Goal: Task Accomplishment & Management: Complete application form

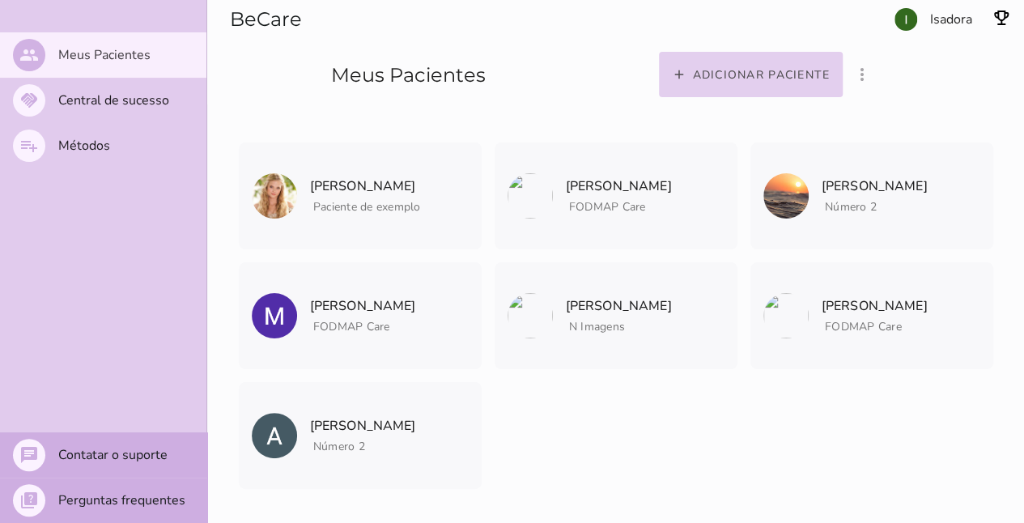
click at [0, 0] on slot "Adicionar paciente" at bounding box center [0, 0] width 0 height 0
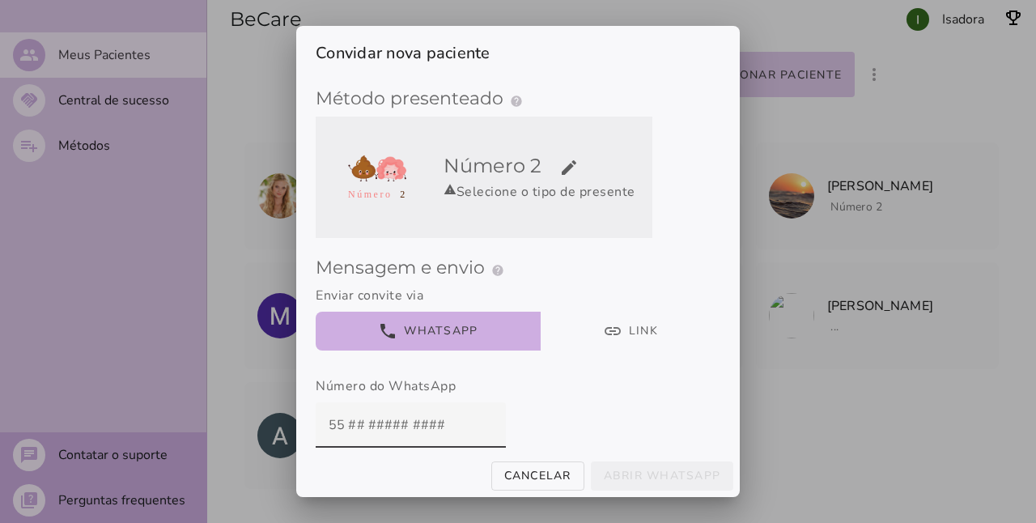
scroll to position [8, 0]
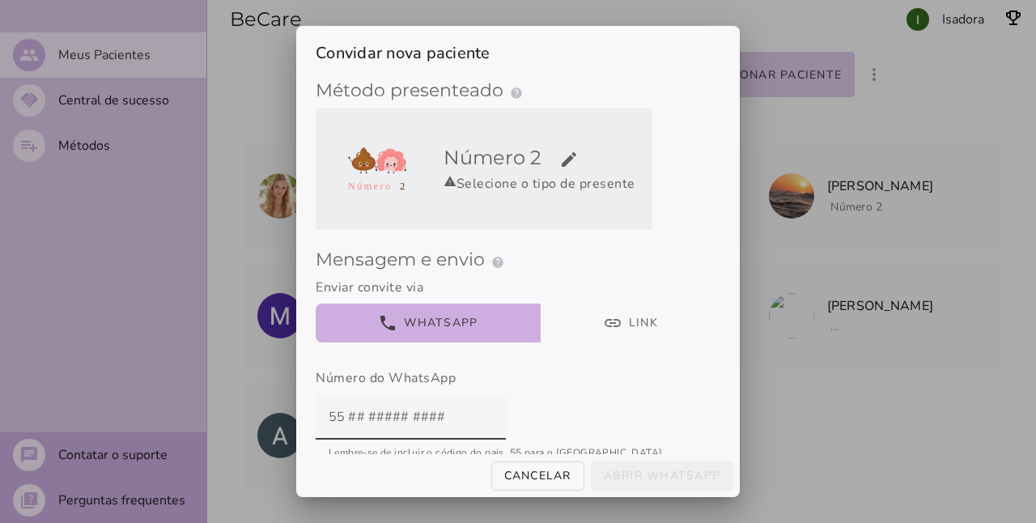
click at [0, 0] on slot "edit" at bounding box center [0, 0] width 0 height 0
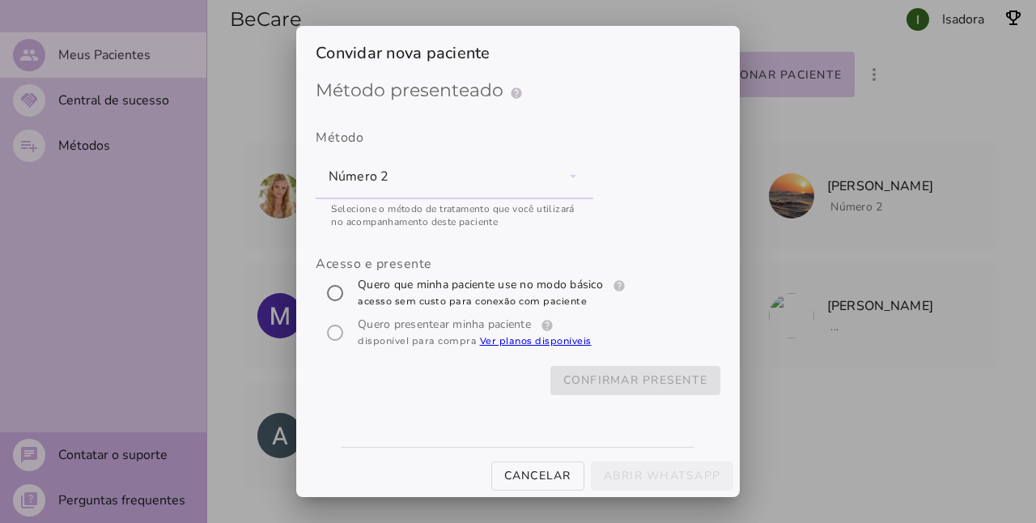
scroll to position [0, 0]
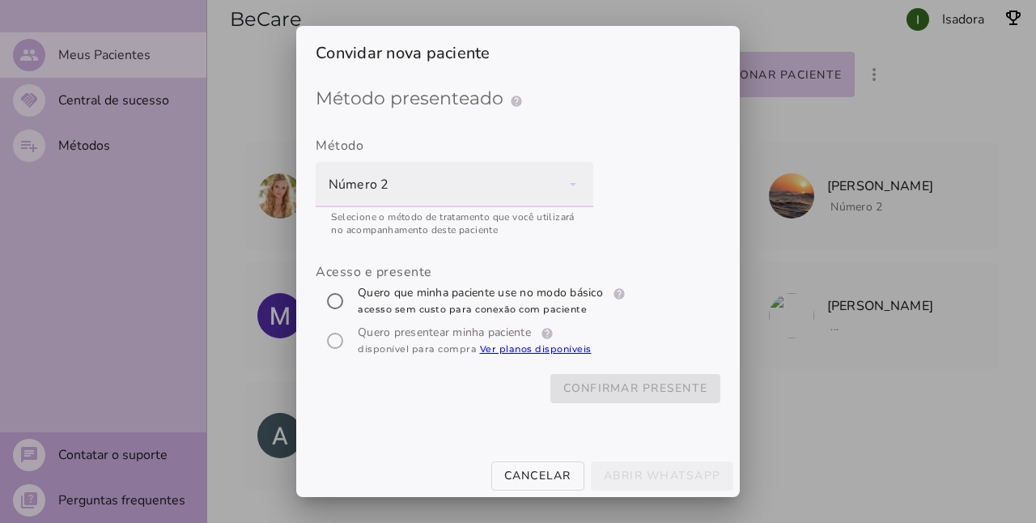
click at [491, 184] on div "Número 2" at bounding box center [455, 184] width 278 height 45
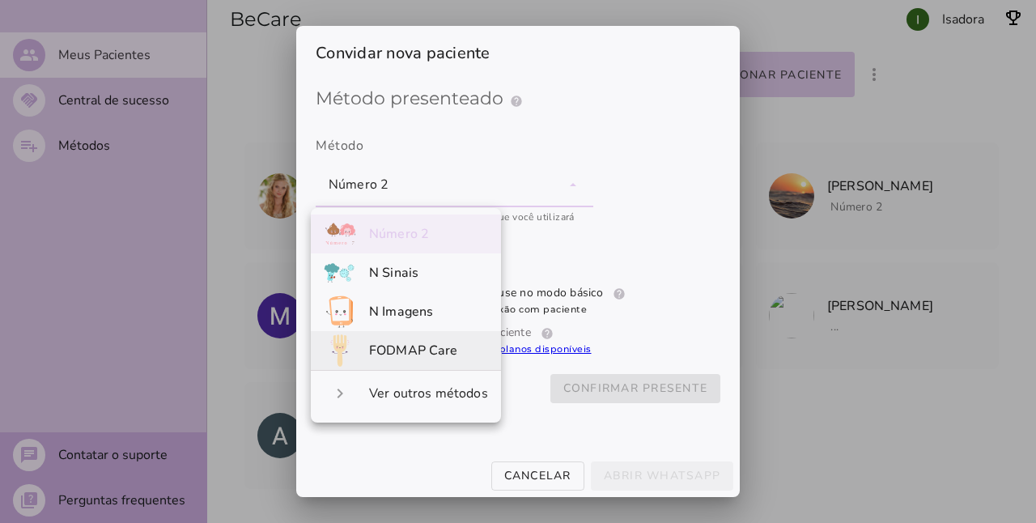
click at [437, 349] on span "FODMAP Care" at bounding box center [413, 351] width 89 height 18
type mwc-select "qGWdic9wsspFTTUrrVGn"
radio input "****"
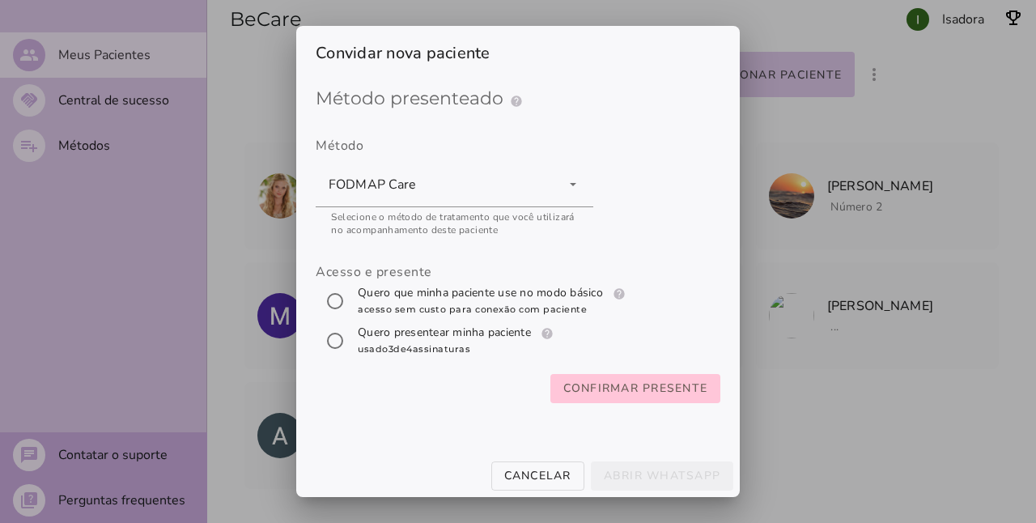
click at [687, 303] on div "Acesso e presente" at bounding box center [518, 311] width 405 height 99
click at [491, 296] on label "Quero que minha paciente use no modo básico help Modo básico Registros e diário…" at bounding box center [494, 301] width 278 height 32
radio input "****"
type mwc-radio "trial-extension"
click at [0, 0] on slot "Confirmar presente" at bounding box center [0, 0] width 0 height 0
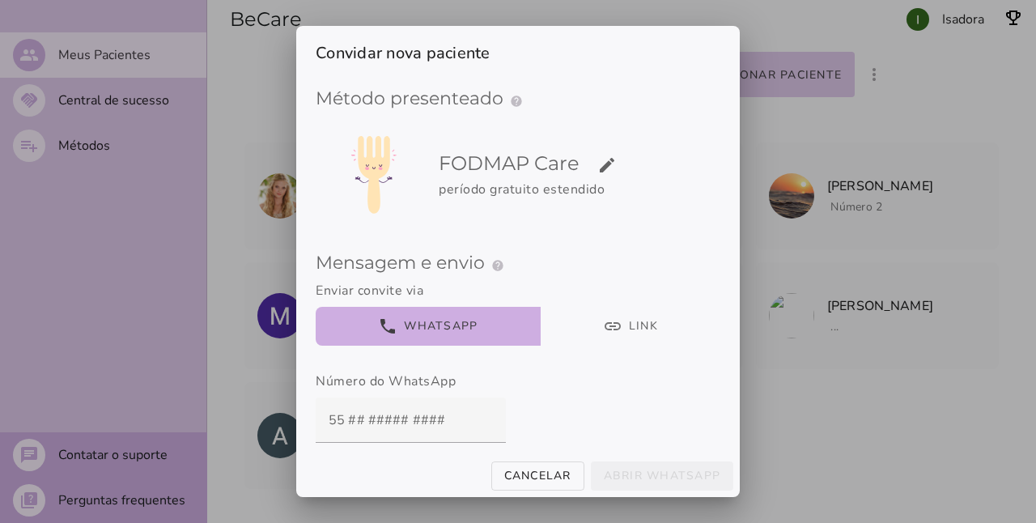
click at [595, 294] on div "Enviar convite via" at bounding box center [518, 290] width 405 height 19
click at [609, 334] on button "link Link" at bounding box center [631, 326] width 181 height 39
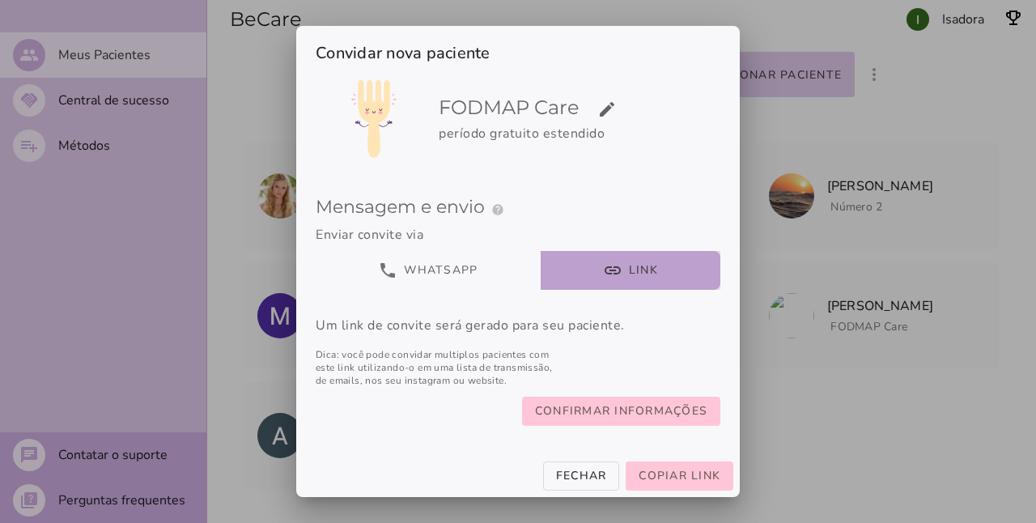
scroll to position [70, 0]
click at [689, 475] on span "Copiar link" at bounding box center [680, 475] width 82 height 15
